Goal: Transaction & Acquisition: Download file/media

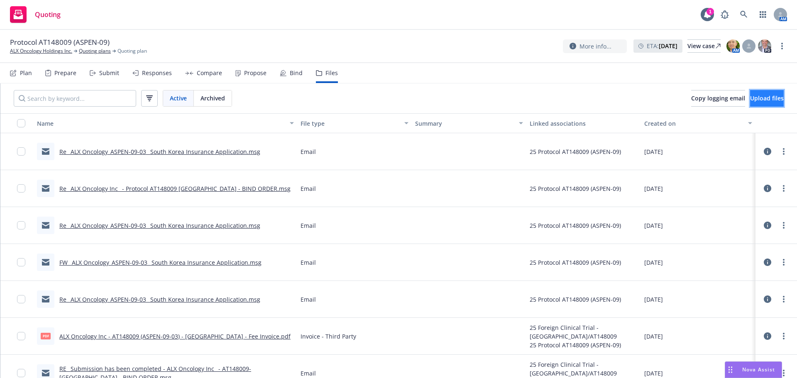
click at [750, 94] on button "Upload files" at bounding box center [767, 98] width 34 height 17
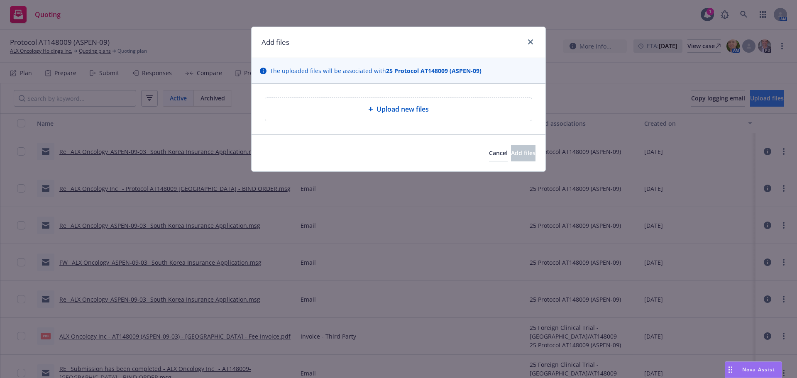
type textarea "x"
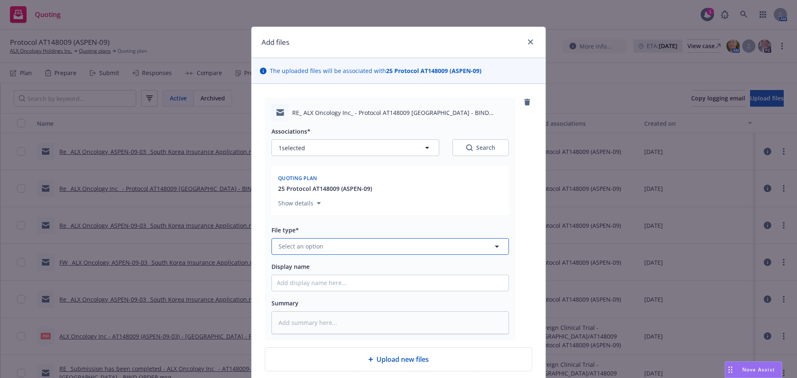
click at [317, 254] on button "Select an option" at bounding box center [391, 246] width 238 height 17
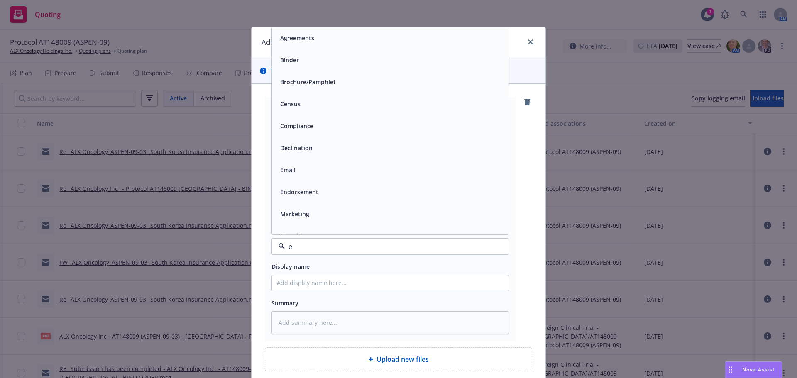
type input "em"
click at [321, 50] on div "Email" at bounding box center [390, 60] width 237 height 22
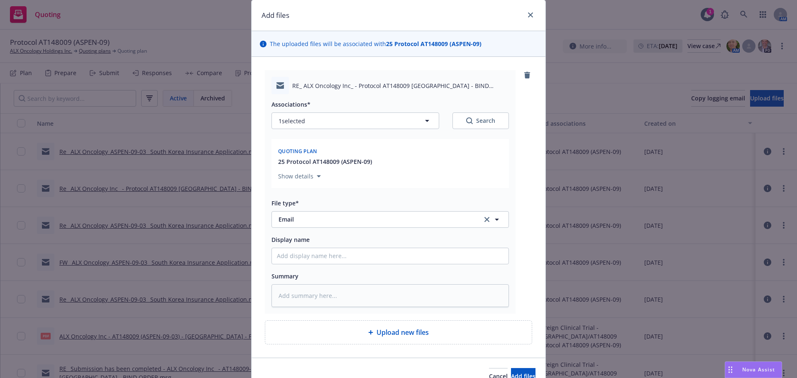
scroll to position [42, 0]
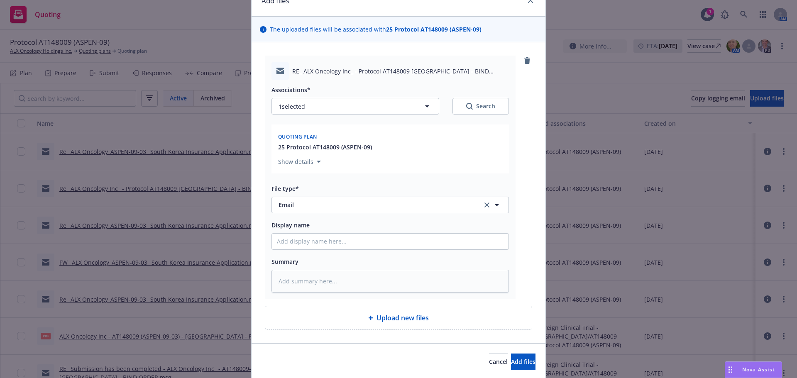
type textarea "x"
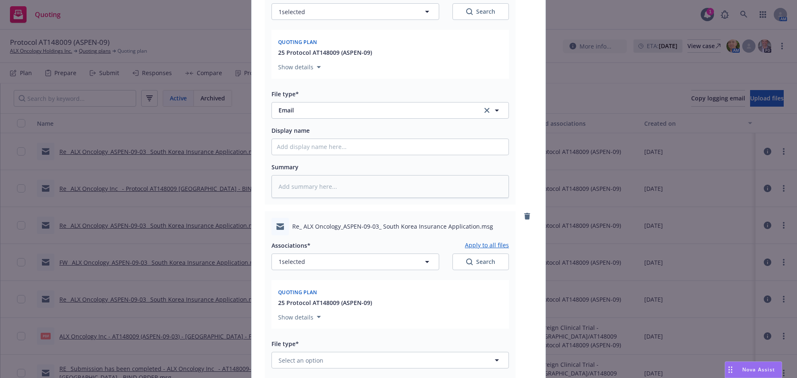
scroll to position [249, 0]
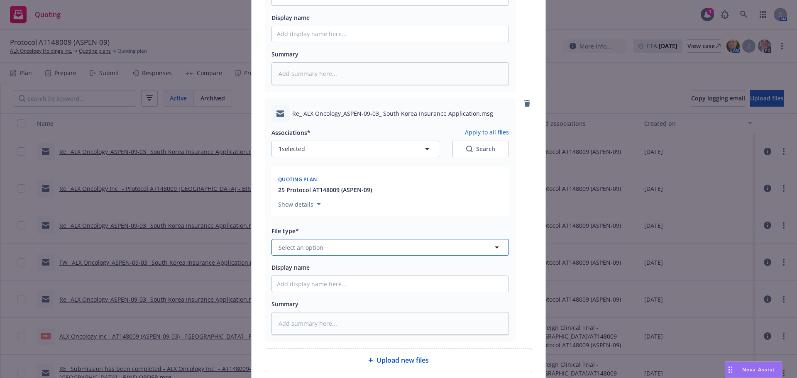
click at [309, 255] on button "Select an option" at bounding box center [391, 247] width 238 height 17
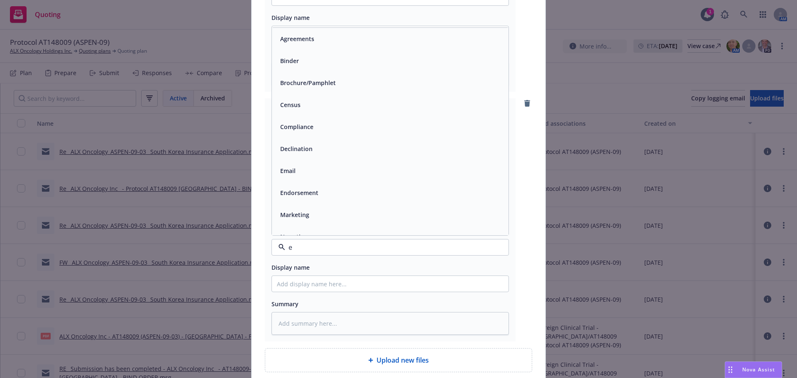
type input "em"
click at [337, 73] on div "Endorsement" at bounding box center [390, 83] width 237 height 22
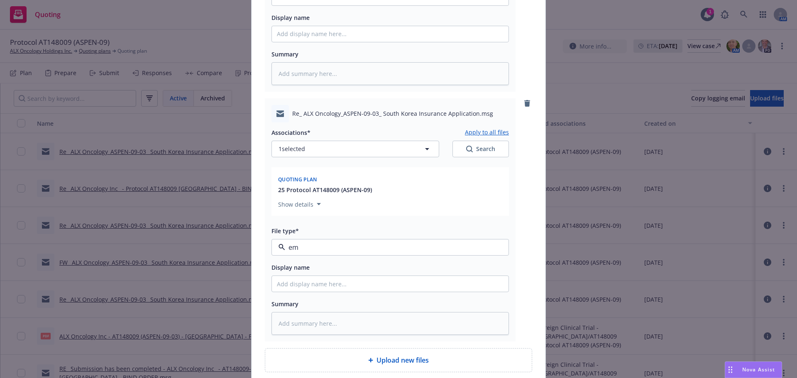
type textarea "x"
click at [335, 247] on span "Endorsement" at bounding box center [375, 247] width 192 height 9
type input "em"
click at [321, 296] on div "Email" at bounding box center [390, 293] width 227 height 12
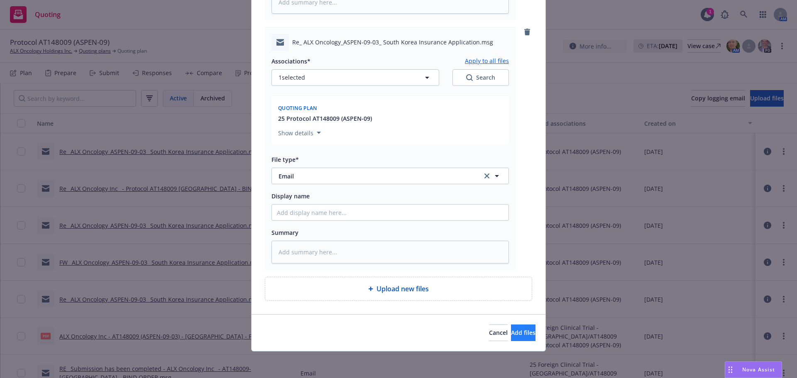
drag, startPoint x: 513, startPoint y: 323, endPoint x: 517, endPoint y: 329, distance: 6.9
click at [513, 323] on div "Cancel Add files" at bounding box center [399, 332] width 294 height 37
click at [517, 330] on span "Add files" at bounding box center [523, 333] width 24 height 8
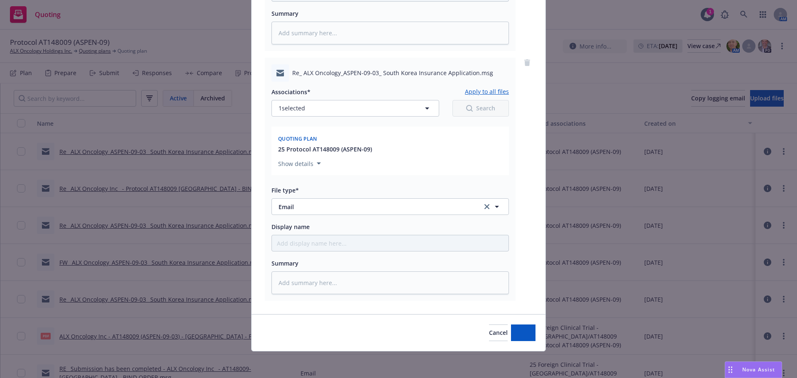
scroll to position [290, 0]
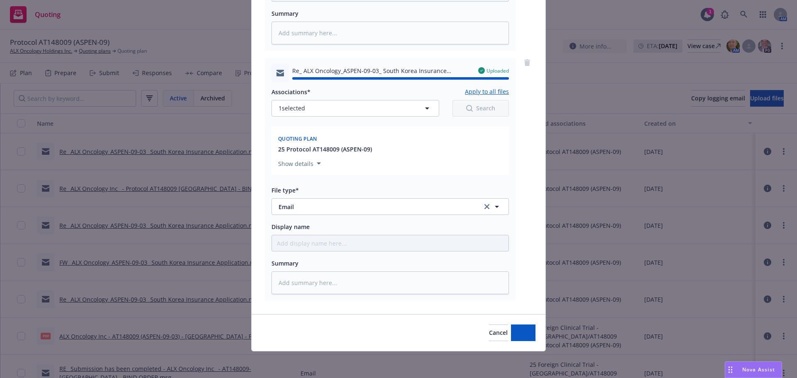
type textarea "x"
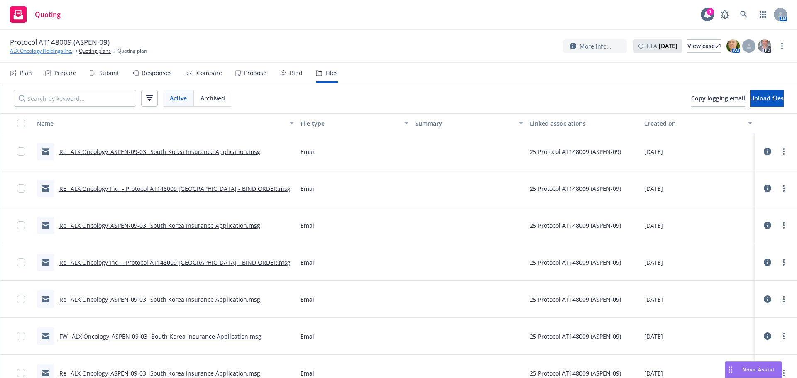
click at [29, 53] on link "ALX Oncology Holdings Inc." at bounding box center [41, 50] width 62 height 7
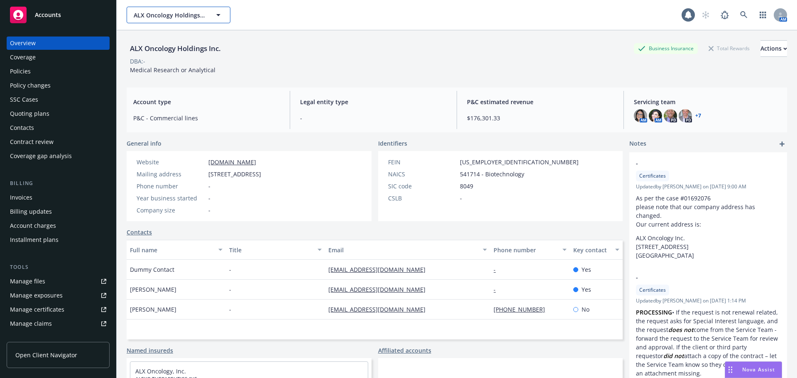
click at [182, 12] on span "ALX Oncology Holdings Inc." at bounding box center [170, 15] width 72 height 9
type input "alect"
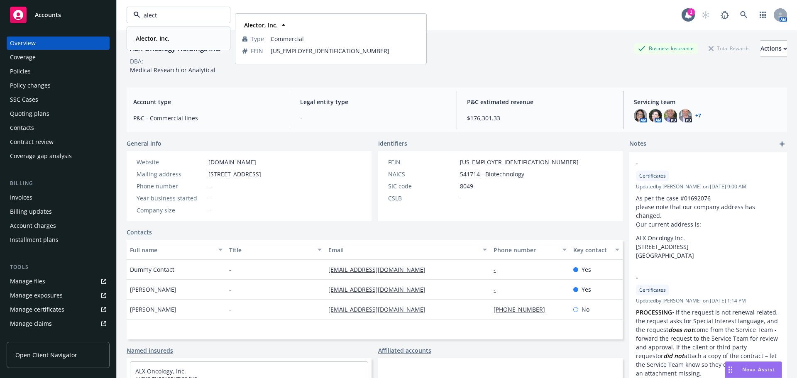
click at [176, 38] on div "Alector, Inc." at bounding box center [178, 38] width 92 height 12
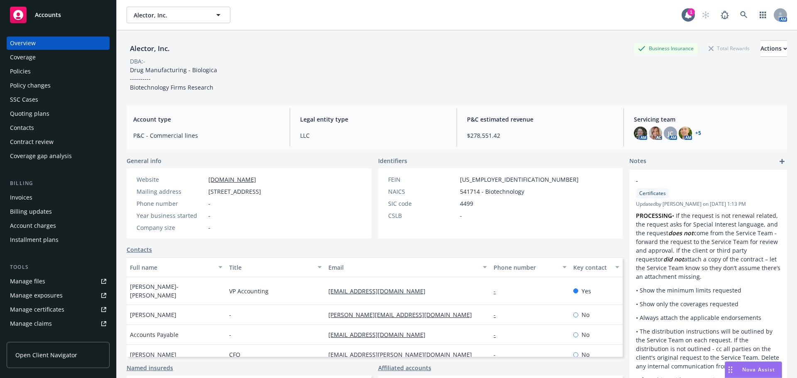
scroll to position [42, 0]
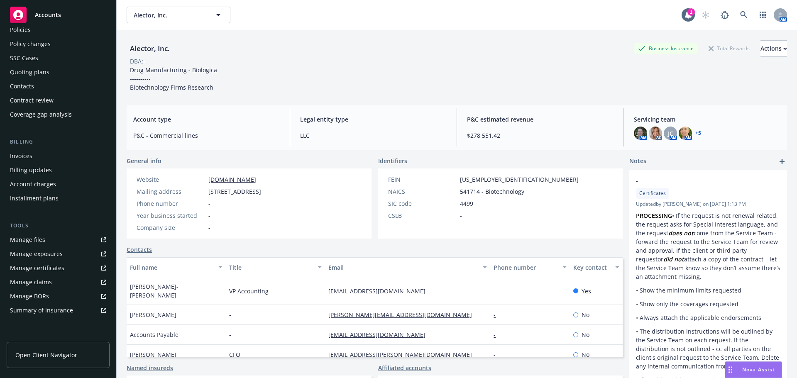
click at [61, 271] on div "Manage certificates" at bounding box center [37, 268] width 54 height 13
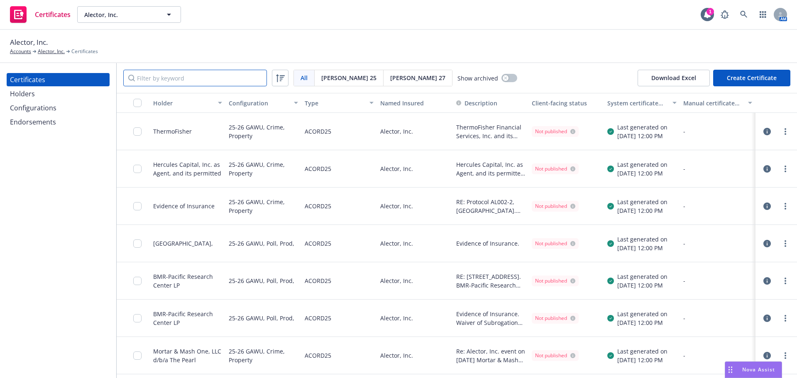
click at [177, 78] on input "Filter by keyword" at bounding box center [195, 78] width 144 height 17
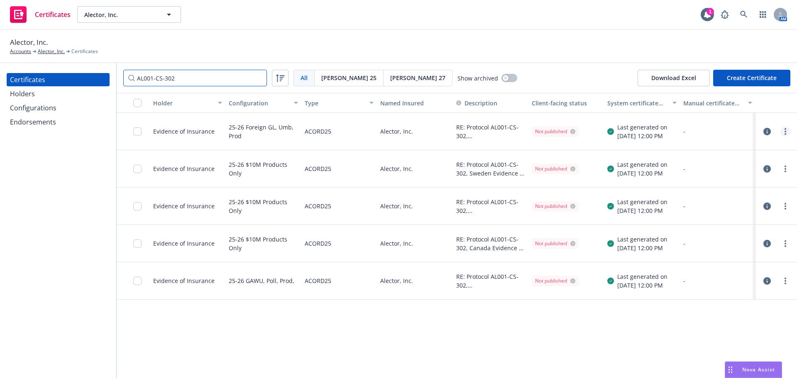
type input "AL001-CS-302"
click at [788, 132] on link "more" at bounding box center [786, 132] width 10 height 10
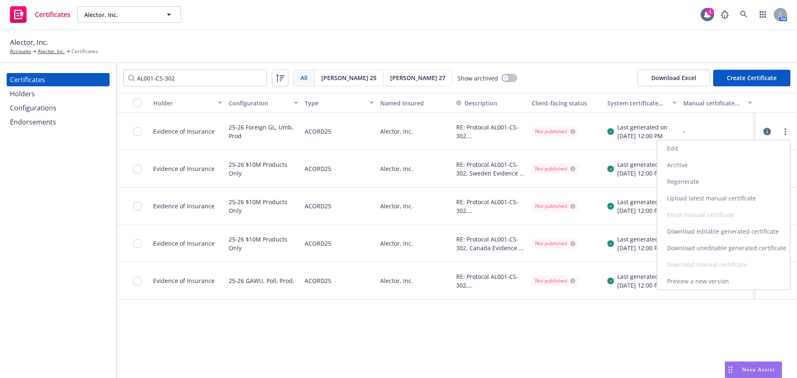
click at [704, 245] on link "Download uneditable generated certificate" at bounding box center [723, 248] width 133 height 17
